Goal: Complete application form: Complete application form

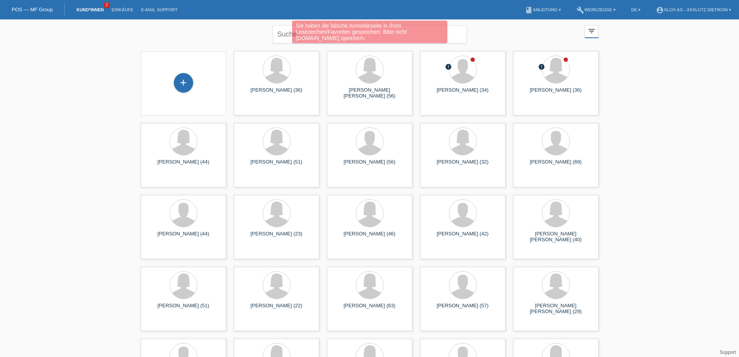
click at [193, 83] on div "+" at bounding box center [183, 83] width 73 height 21
click at [199, 85] on div "+" at bounding box center [183, 83] width 73 height 21
click at [191, 85] on div "+" at bounding box center [183, 82] width 19 height 19
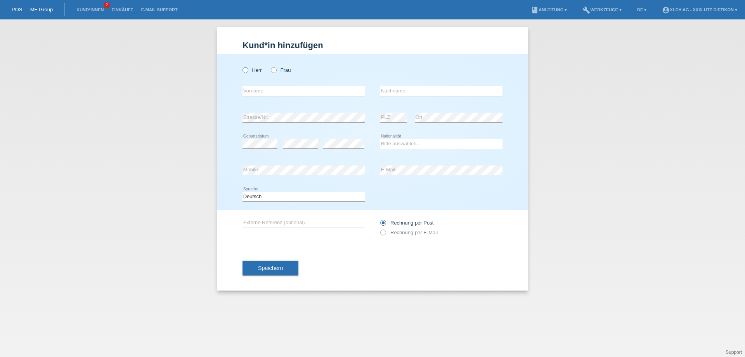
click at [241, 66] on icon at bounding box center [241, 66] width 0 height 0
click at [244, 69] on input "Herr" at bounding box center [245, 69] width 5 height 5
radio input "true"
click at [262, 91] on input "text" at bounding box center [304, 91] width 122 height 10
type input "[PERSON_NAME]"
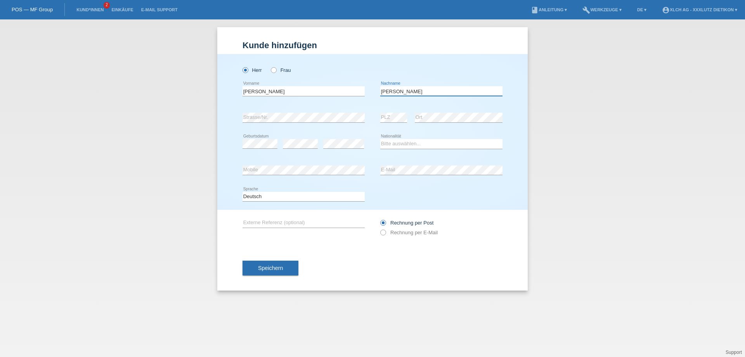
type input "[PERSON_NAME]"
select select "DE"
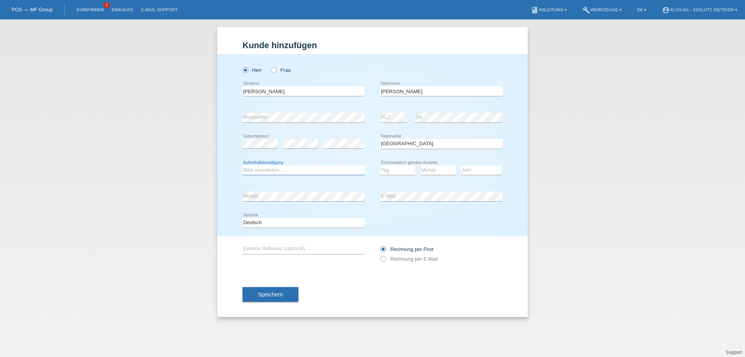
click at [275, 168] on select "Bitte auswählen... C B B - Flüchtlingsstatus Andere" at bounding box center [304, 169] width 122 height 9
select select "B"
click at [243, 165] on select "Bitte auswählen... C B B - Flüchtlingsstatus Andere" at bounding box center [304, 169] width 122 height 9
click at [397, 172] on select "Tag 01 02 03 04 05 06 07 08 09 10 11" at bounding box center [397, 169] width 35 height 9
click at [390, 185] on div "error E-Mail" at bounding box center [441, 196] width 122 height 26
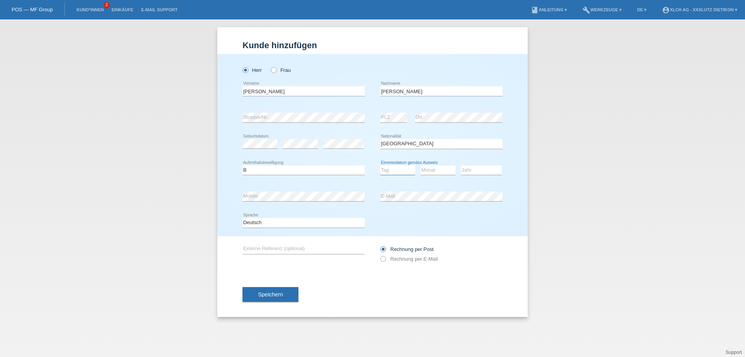
click at [397, 167] on select "Tag 01 02 03 04 05 06 07 08 09 10 11" at bounding box center [397, 169] width 35 height 9
select select "01"
click at [380, 165] on select "Tag 01 02 03 04 05 06 07 08 09 10 11" at bounding box center [397, 169] width 35 height 9
select select "06"
click at [475, 172] on select "Jahr 2025 2024 2023 2022 2021 2020 2019 2018 2017 2016 2015 2014 2013 2012 2011…" at bounding box center [481, 169] width 41 height 9
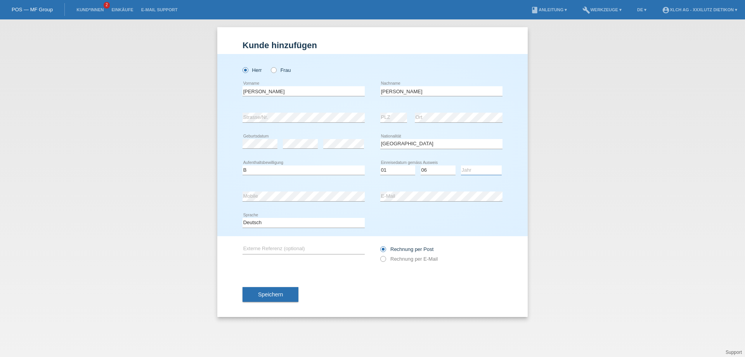
select select "2018"
click at [461, 165] on select "Jahr 2025 2024 2023 2022 2021 2020 2019 2018 2017 2016 2015 2014 2013 2012 2011…" at bounding box center [481, 169] width 41 height 9
click at [379, 255] on icon at bounding box center [379, 255] width 0 height 0
click at [385, 260] on input "Rechnung per E-Mail" at bounding box center [382, 261] width 5 height 10
radio input "true"
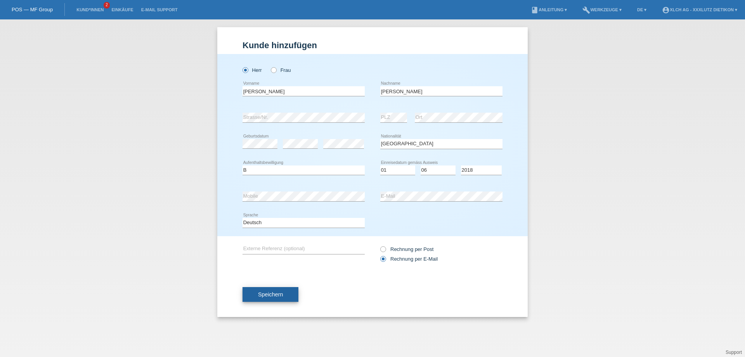
click at [287, 292] on button "Speichern" at bounding box center [271, 294] width 56 height 15
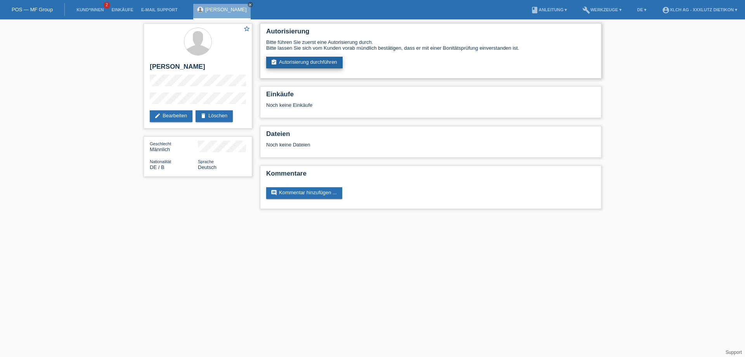
click at [298, 63] on link "assignment_turned_in Autorisierung durchführen" at bounding box center [304, 63] width 76 height 12
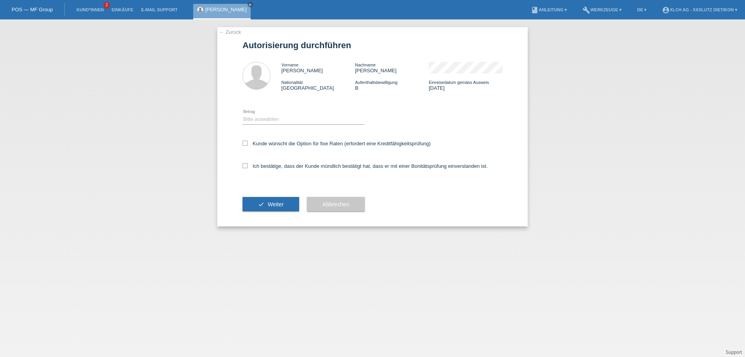
drag, startPoint x: 258, startPoint y: 108, endPoint x: 261, endPoint y: 116, distance: 8.2
click at [259, 110] on div "Bitte auswählen CHF 1.00 - CHF 499.00 CHF 500.00 - CHF 1'999.00 CHF 2'000.00 - …" at bounding box center [304, 119] width 122 height 26
click at [261, 117] on select "Bitte auswählen CHF 1.00 - CHF 499.00 CHF 500.00 - CHF 1'999.00 CHF 2'000.00 - …" at bounding box center [304, 119] width 122 height 9
select select "2"
click at [243, 115] on select "Bitte auswählen CHF 1.00 - CHF 499.00 CHF 500.00 - CHF 1'999.00 CHF 2'000.00 - …" at bounding box center [304, 119] width 122 height 9
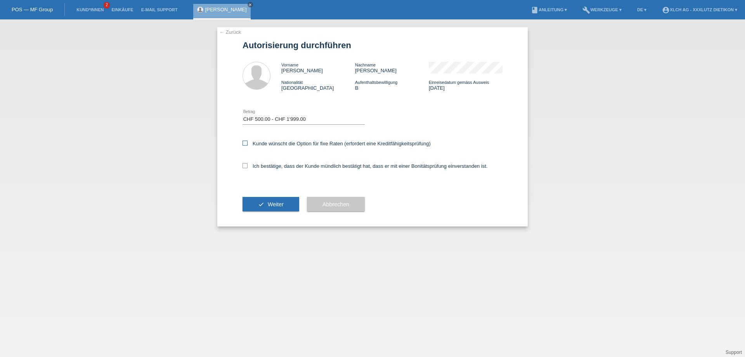
click at [248, 144] on label "Kunde wünscht die Option für fixe Raten (erfordert eine Kreditfähigkeitsprüfung)" at bounding box center [337, 144] width 188 height 6
click at [248, 144] on input "Kunde wünscht die Option für fixe Raten (erfordert eine Kreditfähigkeitsprüfung)" at bounding box center [245, 143] width 5 height 5
checkbox input "true"
click at [246, 165] on icon at bounding box center [245, 165] width 5 height 5
click at [246, 165] on input "Ich bestätige, dass der Kunde mündlich bestätigt hat, dass er mit einer Bonität…" at bounding box center [245, 165] width 5 height 5
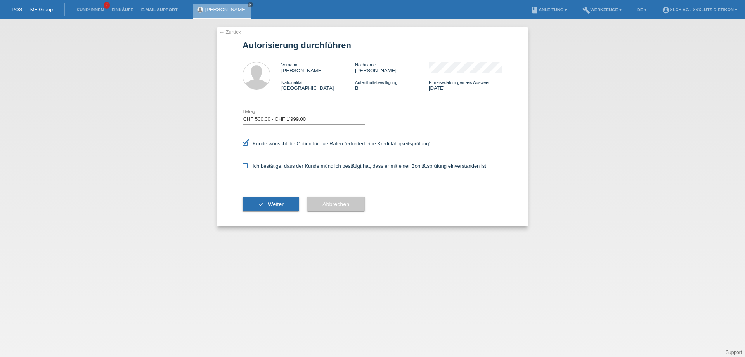
checkbox input "true"
click at [268, 201] on span "Weiter" at bounding box center [276, 204] width 16 height 6
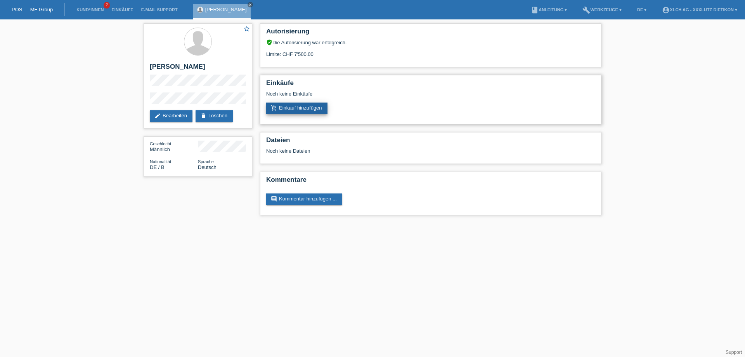
click at [300, 104] on link "add_shopping_cart Einkauf hinzufügen" at bounding box center [296, 108] width 61 height 12
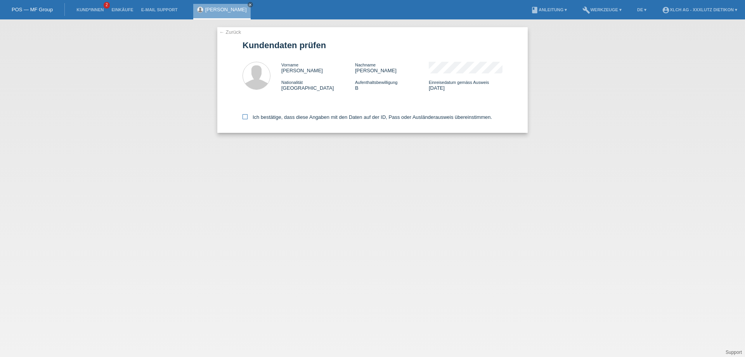
click at [246, 114] on icon at bounding box center [245, 116] width 5 height 5
click at [246, 114] on input "Ich bestätige, dass diese Angaben mit den Daten auf der ID, Pass oder Ausländer…" at bounding box center [245, 116] width 5 height 5
checkbox input "true"
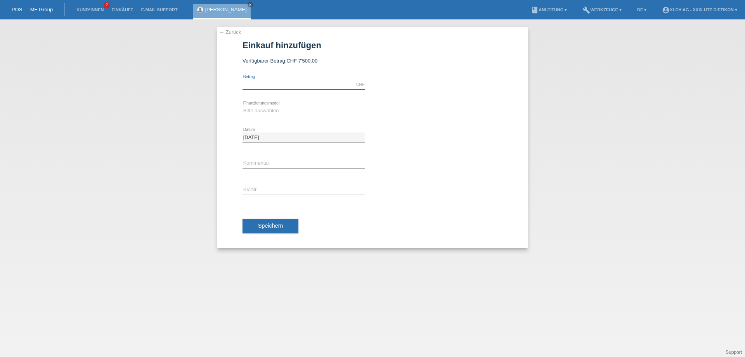
click at [263, 85] on input "text" at bounding box center [304, 85] width 122 height 10
type input "1543.50"
click at [284, 109] on select "Bitte auswählen Kauf auf Rechnung mit Teilzahlungsoption Fixe Raten - Zinsübern…" at bounding box center [304, 110] width 122 height 9
select select "109"
click at [243, 106] on select "Bitte auswählen Kauf auf Rechnung mit Teilzahlungsoption Fixe Raten - Zinsübern…" at bounding box center [304, 110] width 122 height 9
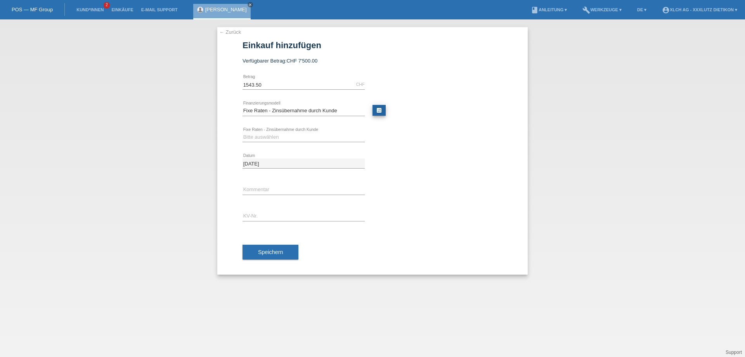
click at [384, 106] on link "calculate" at bounding box center [379, 110] width 13 height 11
type input "1543.50"
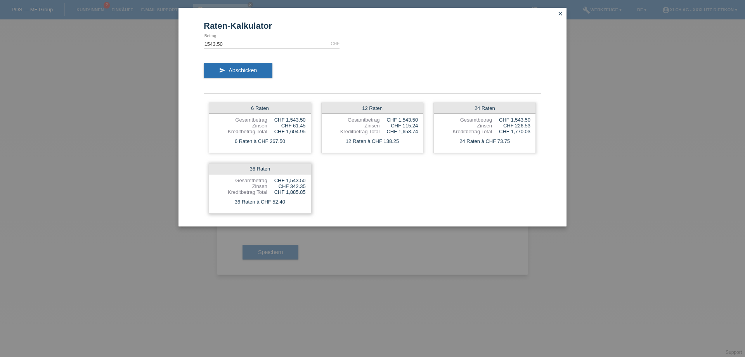
drag, startPoint x: 289, startPoint y: 184, endPoint x: 308, endPoint y: 184, distance: 19.4
click at [308, 184] on div "36 Raten Gesamtbetrag CHF 1,543.50 Zinsen CHF 342.35 Kreditbetrag Total CHF 1,8…" at bounding box center [260, 188] width 102 height 50
click at [559, 12] on icon "close" at bounding box center [560, 13] width 6 height 6
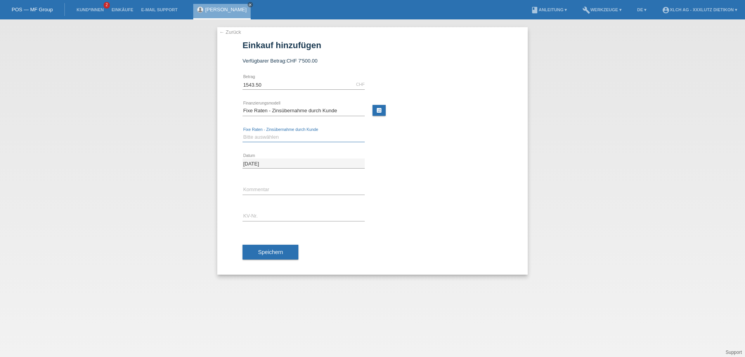
click at [267, 134] on select "Bitte auswählen 6 Raten 12 Raten 24 Raten 36 Raten" at bounding box center [304, 136] width 122 height 9
select select "316"
click at [243, 132] on select "Bitte auswählen 6 Raten 12 Raten 24 Raten 36 Raten" at bounding box center [304, 136] width 122 height 9
click at [267, 190] on input "text" at bounding box center [304, 190] width 122 height 10
click at [265, 220] on input "text" at bounding box center [304, 216] width 122 height 10
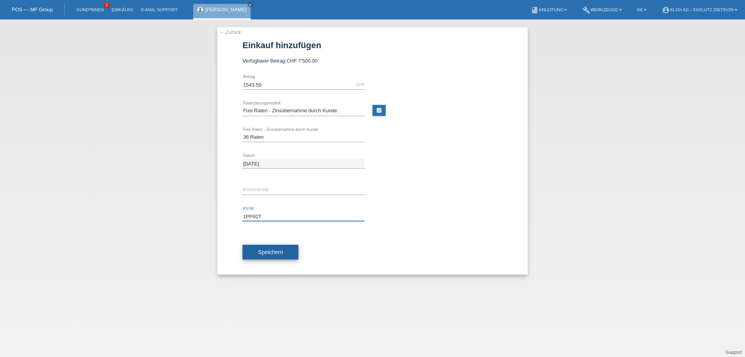
type input "1PP92T"
click at [276, 249] on span "Speichern" at bounding box center [270, 252] width 25 height 6
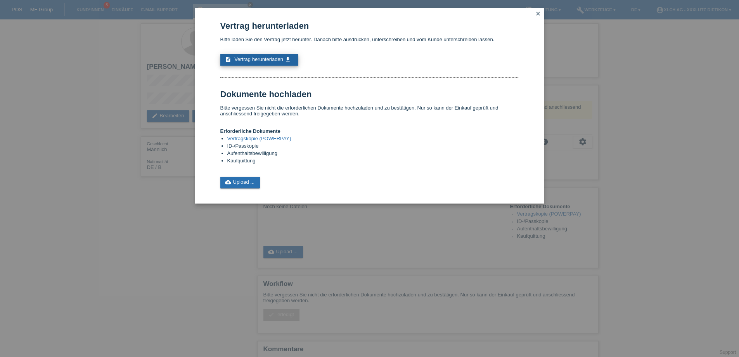
click at [290, 58] on icon "get_app" at bounding box center [288, 59] width 6 height 6
click at [244, 183] on link "cloud_upload Upload ..." at bounding box center [240, 183] width 40 height 12
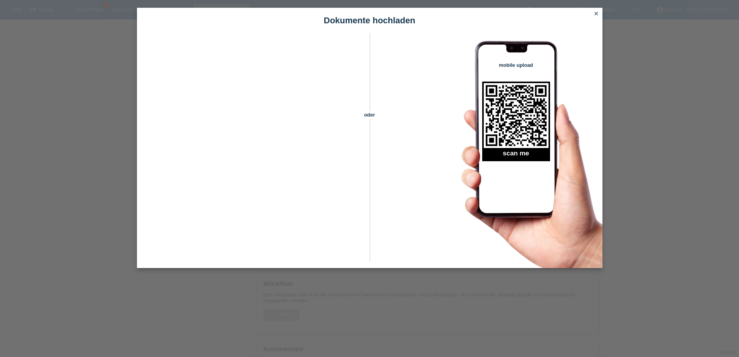
click at [595, 13] on icon "close" at bounding box center [596, 13] width 6 height 6
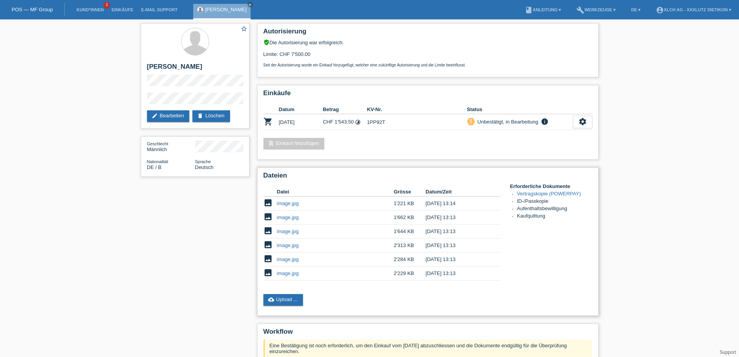
scroll to position [95, 0]
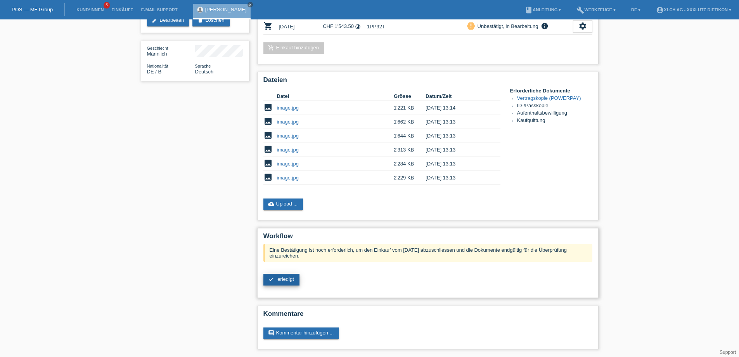
click at [276, 279] on link "check erledigt" at bounding box center [282, 280] width 36 height 12
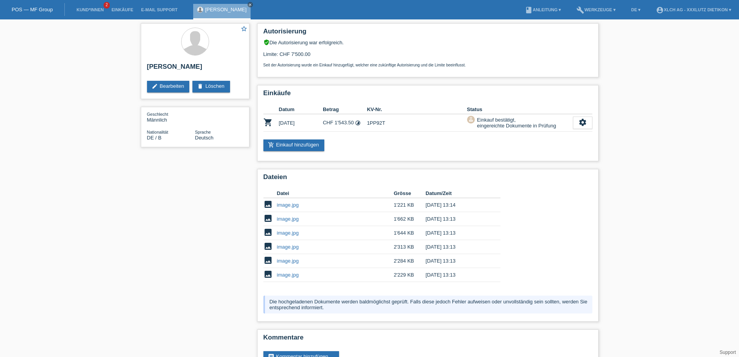
scroll to position [24, 0]
